Goal: Transaction & Acquisition: Download file/media

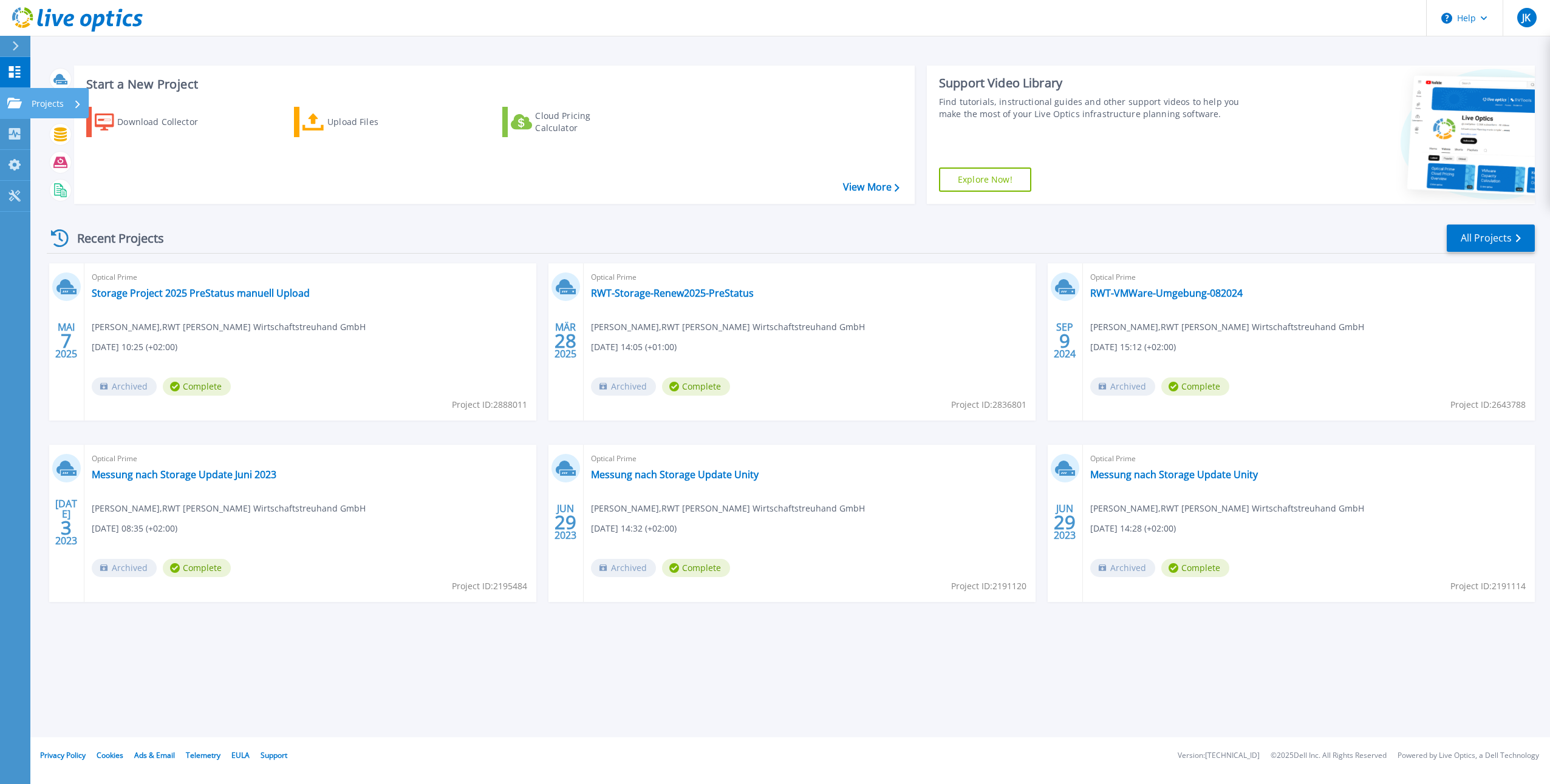
click at [24, 109] on link "Projects Projects" at bounding box center [15, 104] width 30 height 31
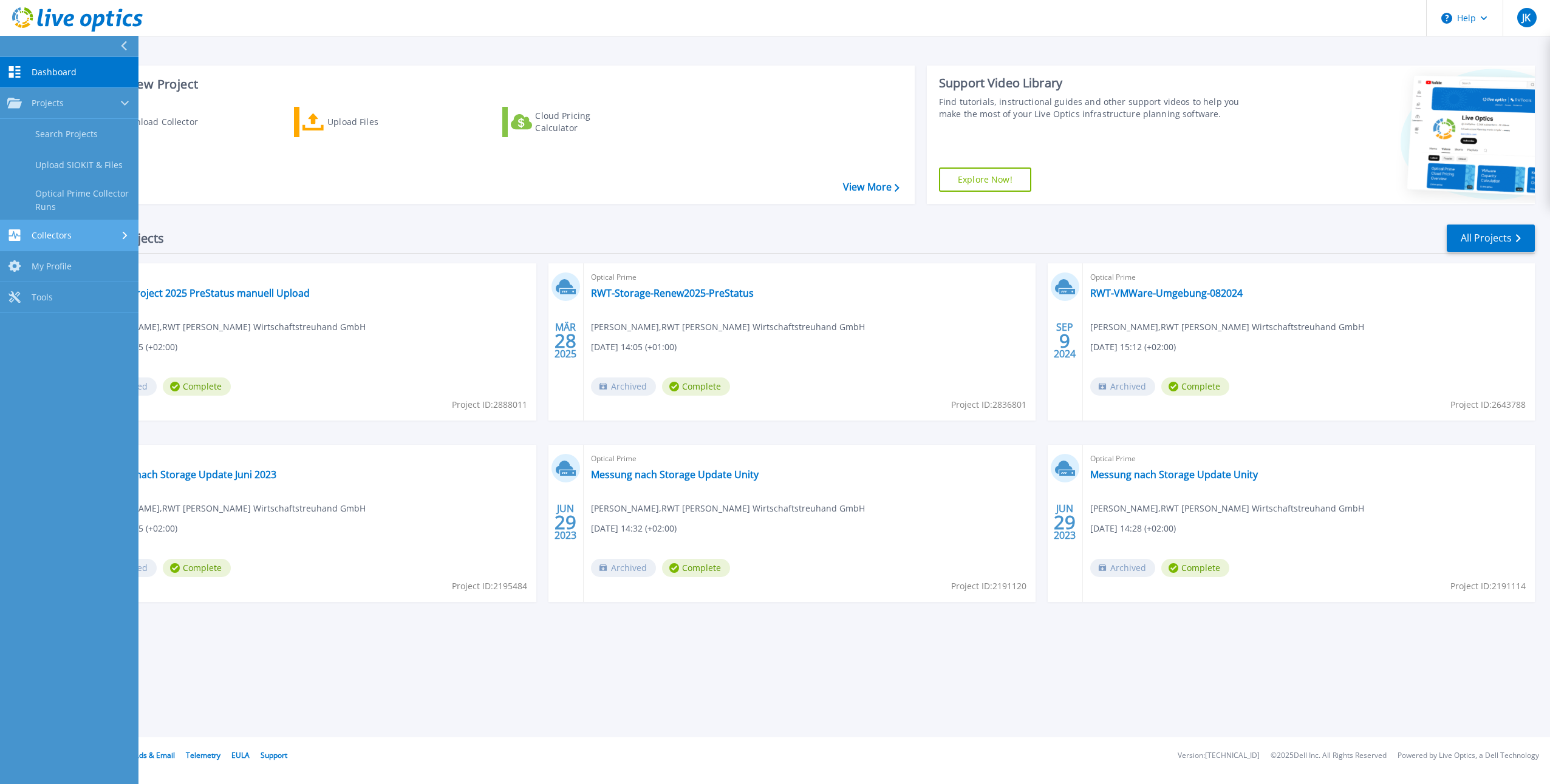
click at [77, 243] on link "Collectors Collectors" at bounding box center [69, 236] width 138 height 31
click at [80, 156] on link "Download Collector" at bounding box center [69, 166] width 138 height 31
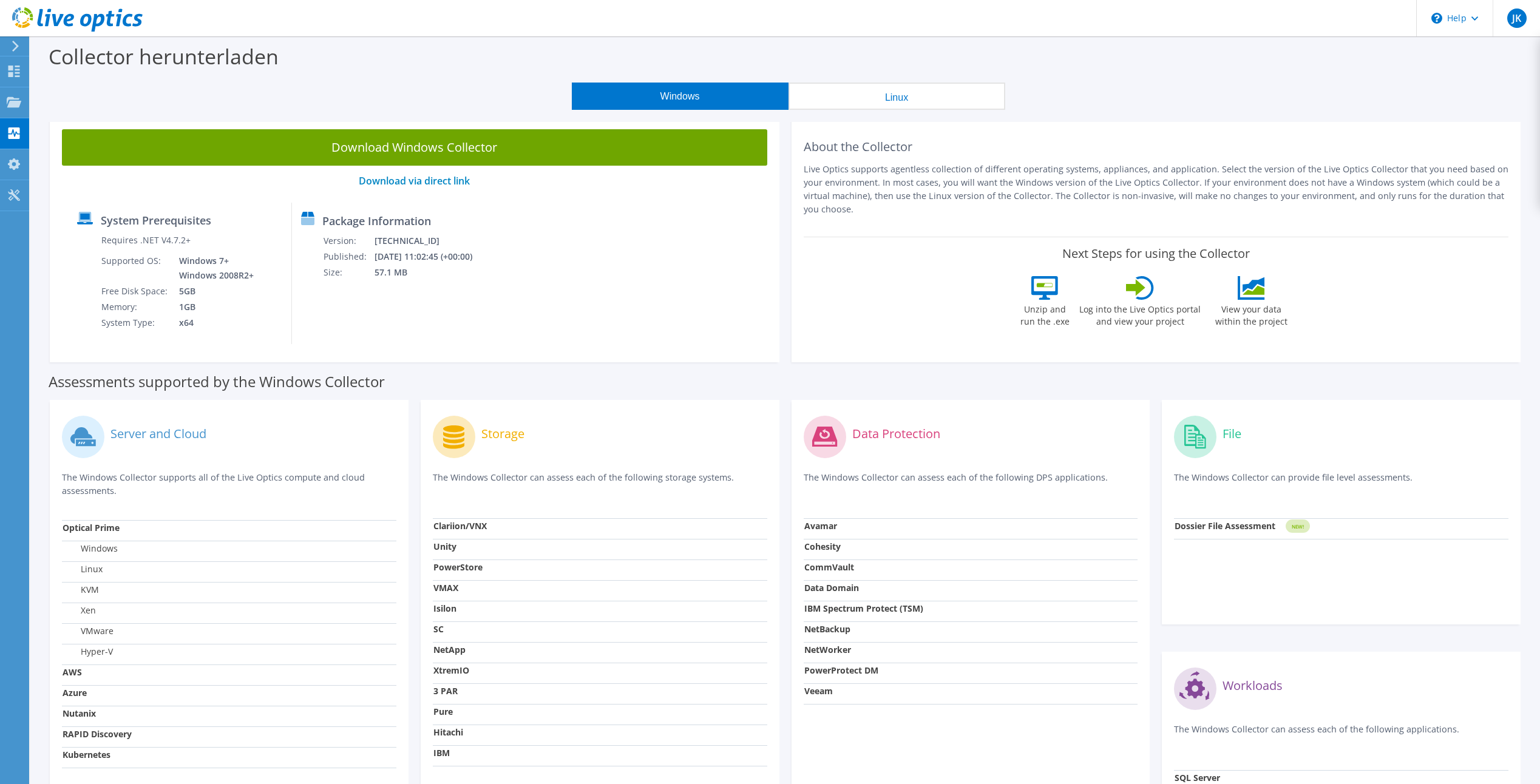
click at [671, 95] on button "Windows" at bounding box center [679, 96] width 217 height 27
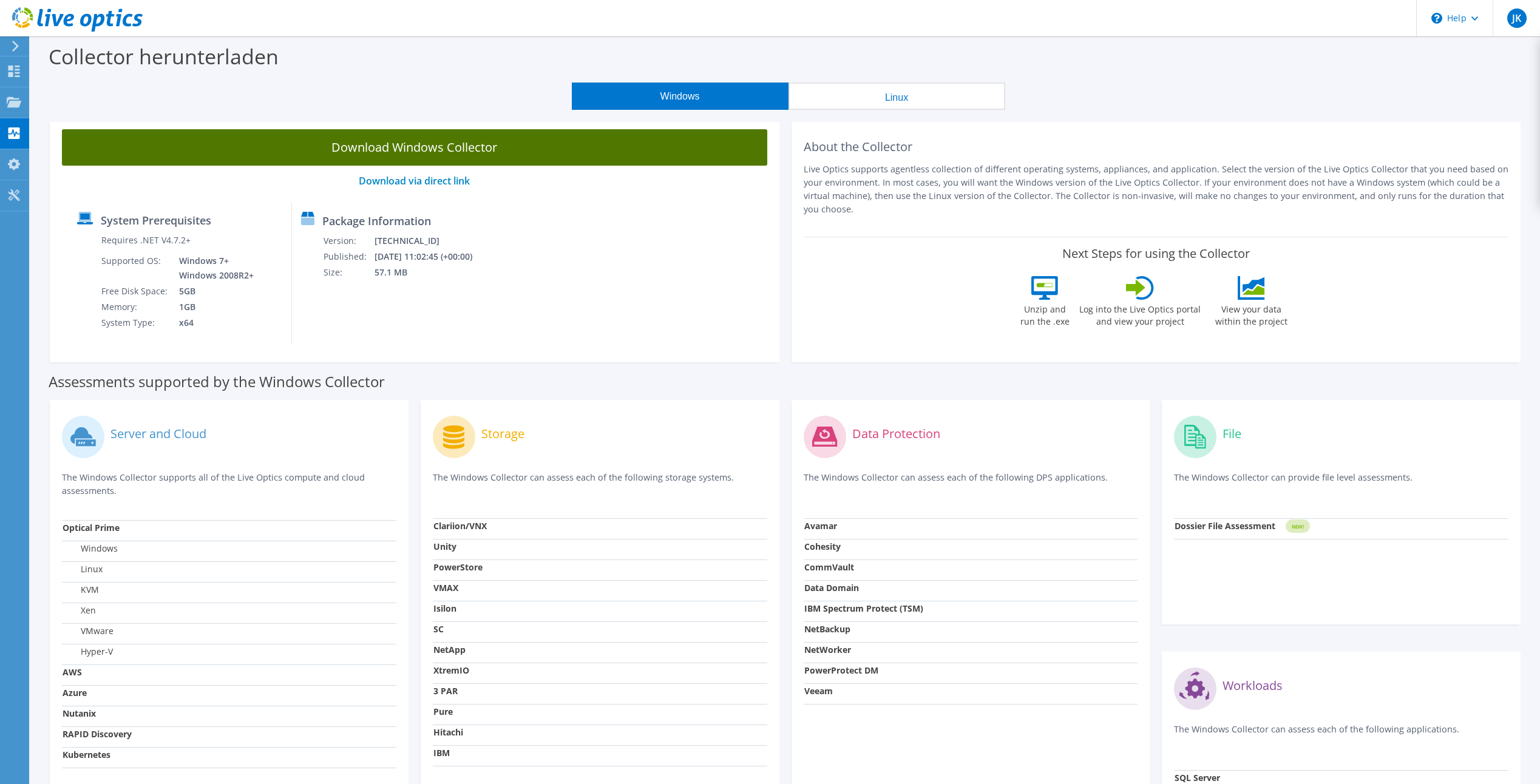
click at [445, 144] on link "Download Windows Collector" at bounding box center [414, 147] width 706 height 36
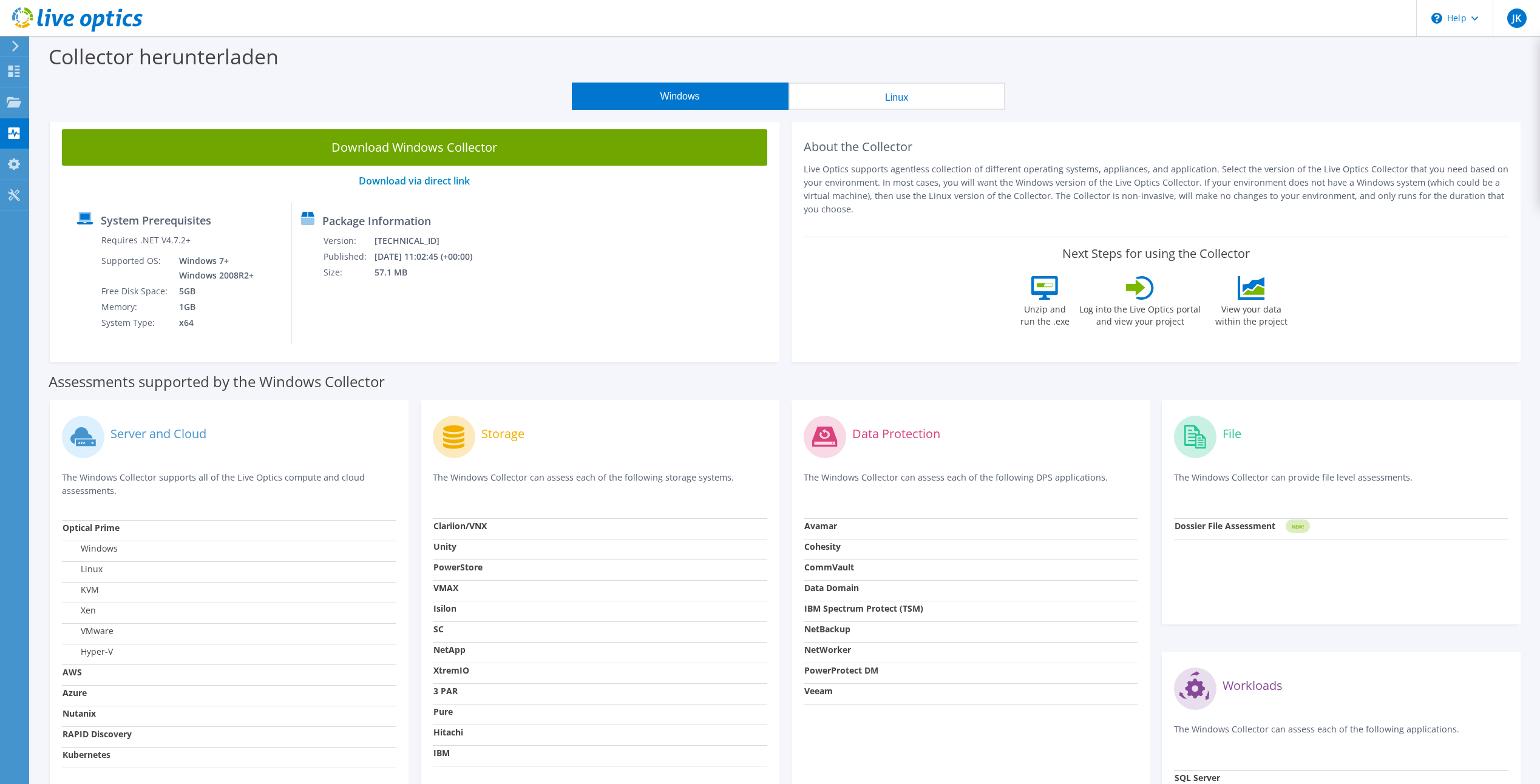
click at [1212, 74] on div "Collector herunterladen" at bounding box center [785, 59] width 1498 height 46
